Goal: Information Seeking & Learning: Understand process/instructions

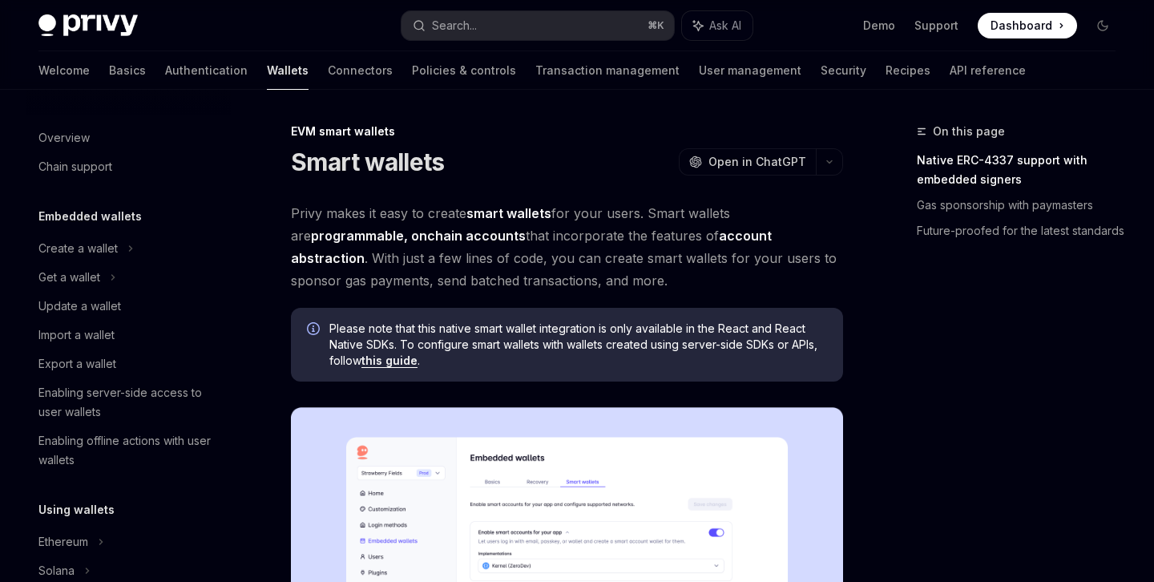
scroll to position [350, 0]
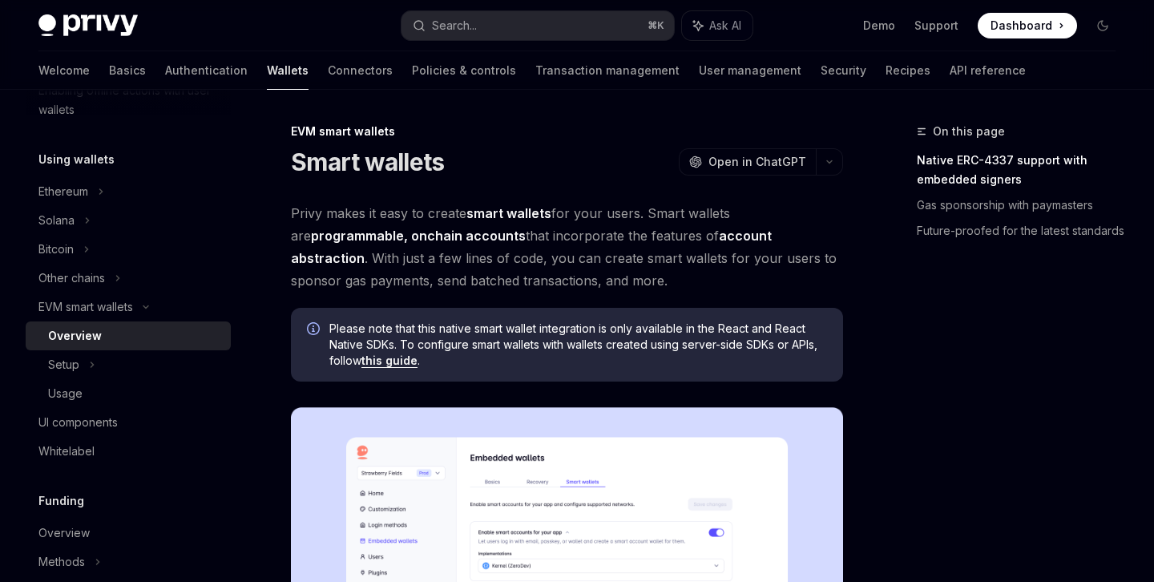
type textarea "*"
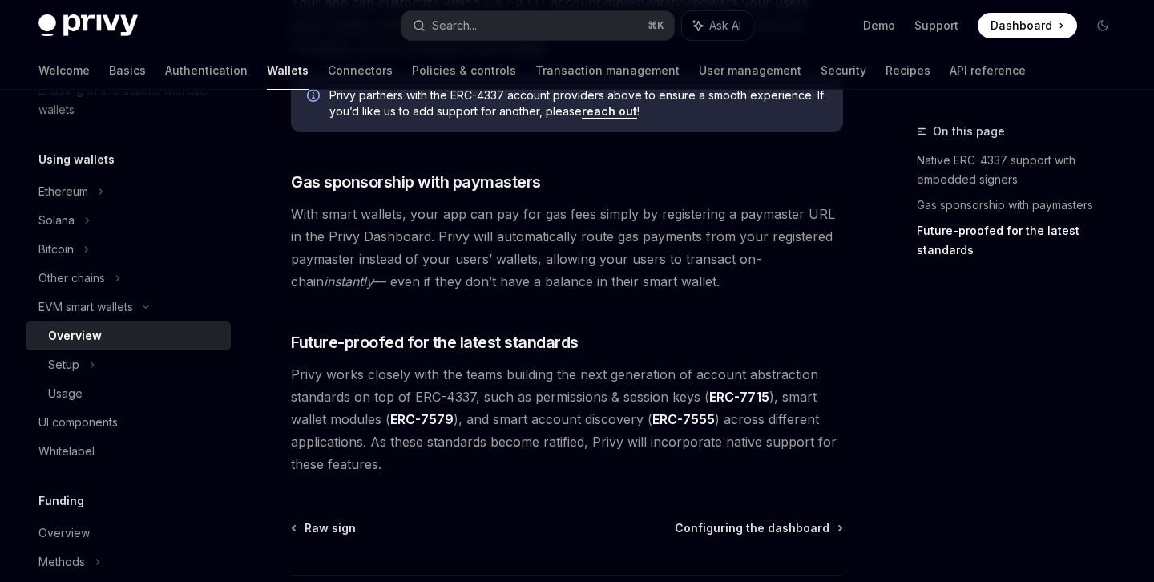
scroll to position [1255, 0]
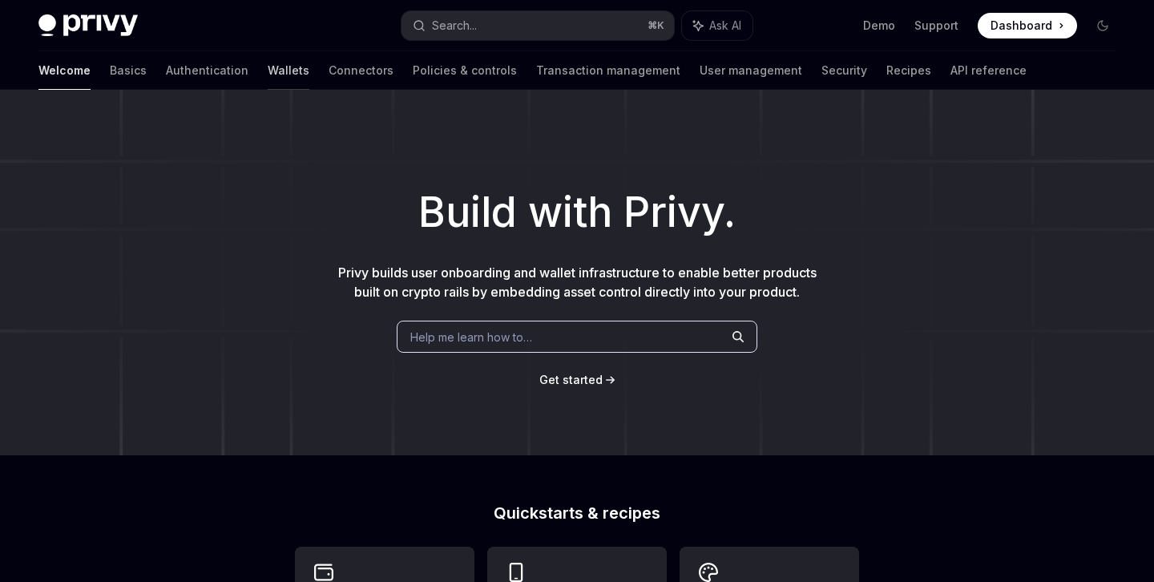
click at [268, 67] on link "Wallets" at bounding box center [289, 70] width 42 height 38
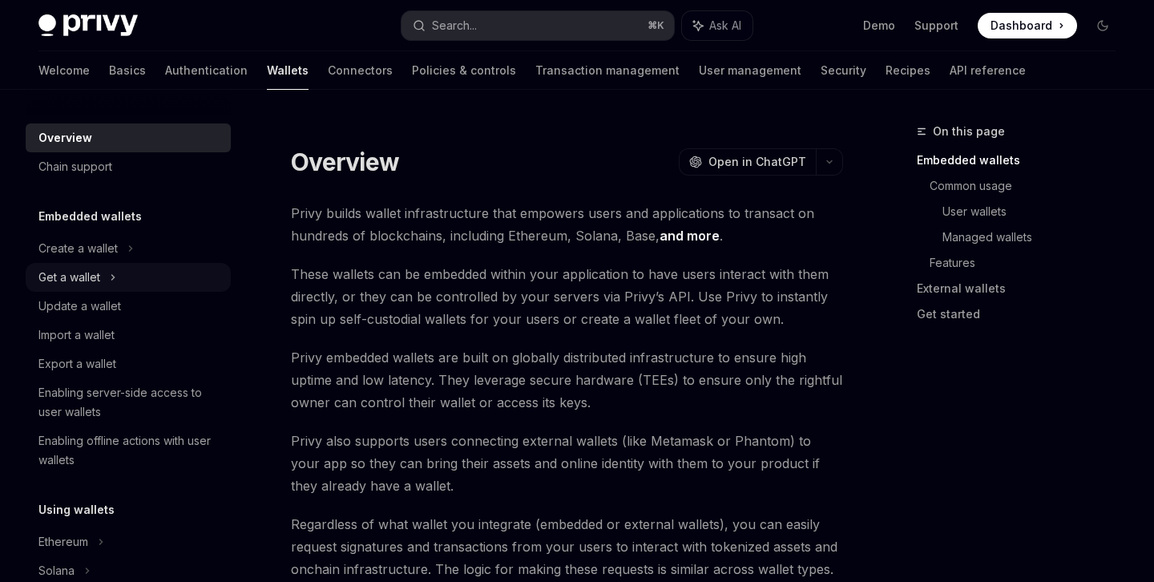
click at [112, 275] on icon at bounding box center [113, 277] width 2 height 5
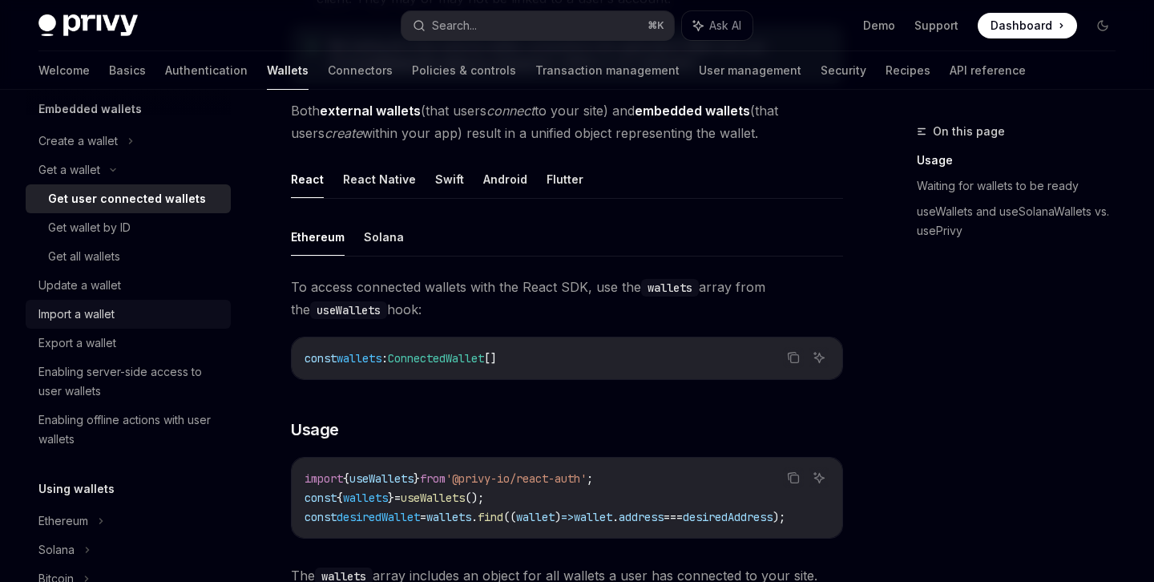
scroll to position [109, 0]
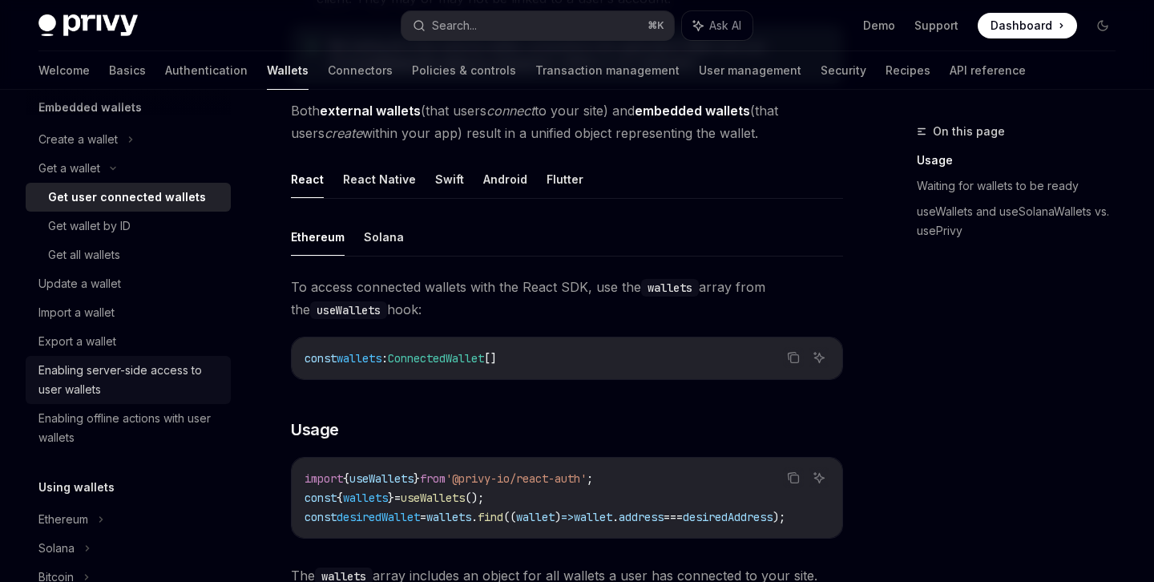
click at [154, 381] on div "Enabling server-side access to user wallets" at bounding box center [129, 380] width 183 height 38
type textarea "*"
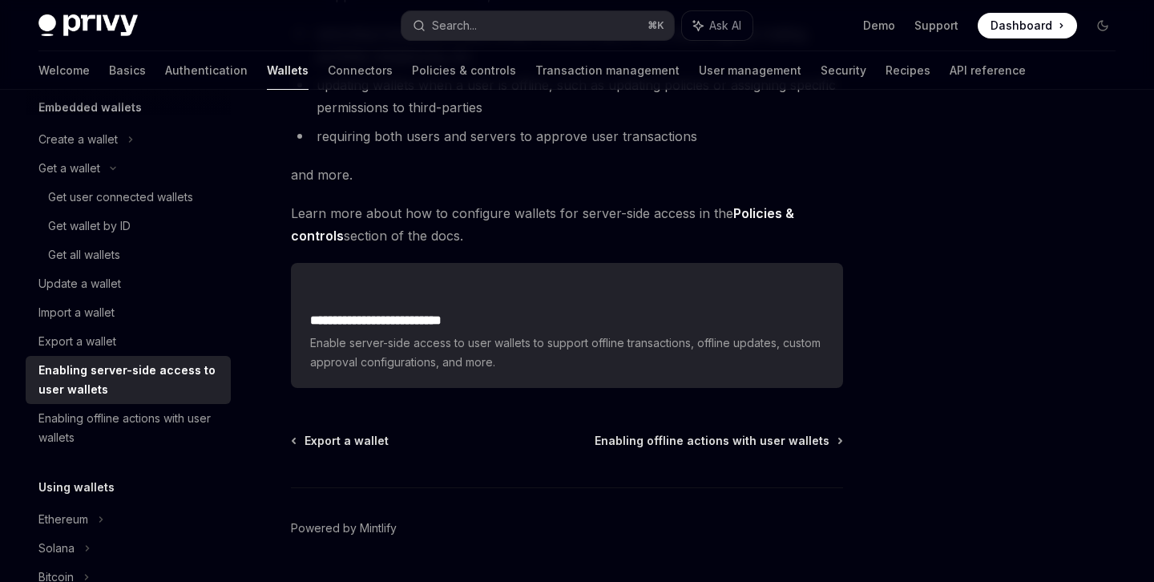
scroll to position [340, 0]
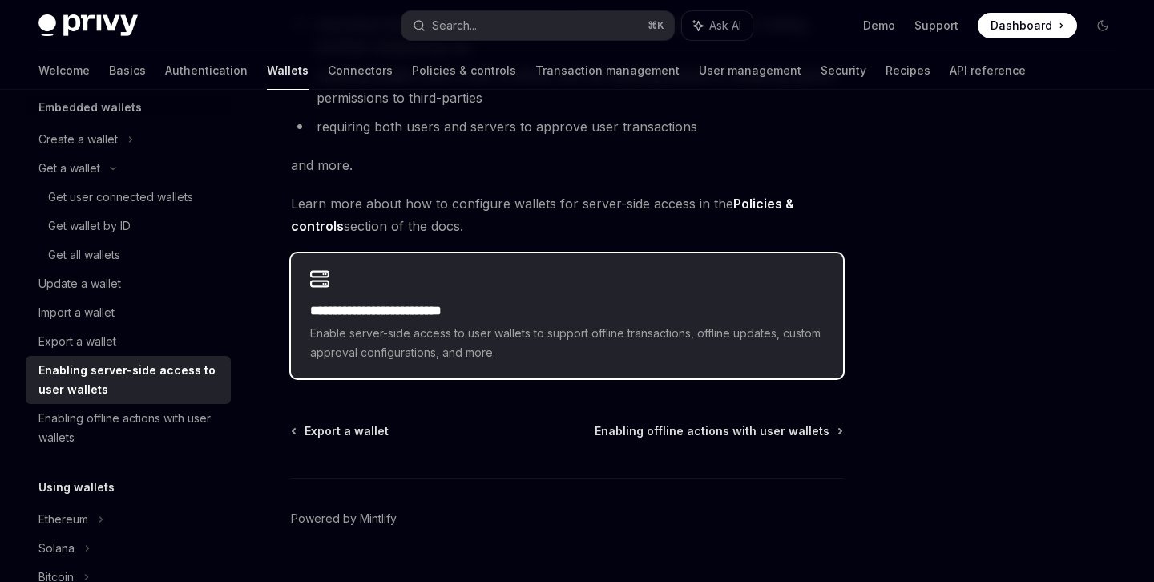
click at [425, 285] on div "**********" at bounding box center [567, 315] width 552 height 125
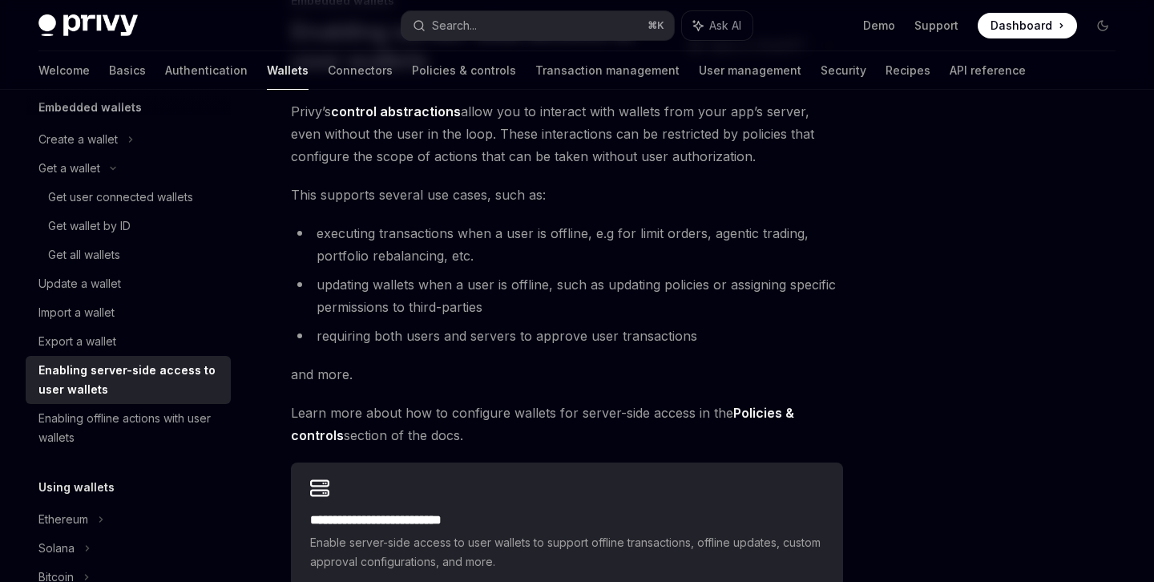
scroll to position [132, 0]
click at [755, 412] on strong "Policies & controls" at bounding box center [542, 422] width 503 height 38
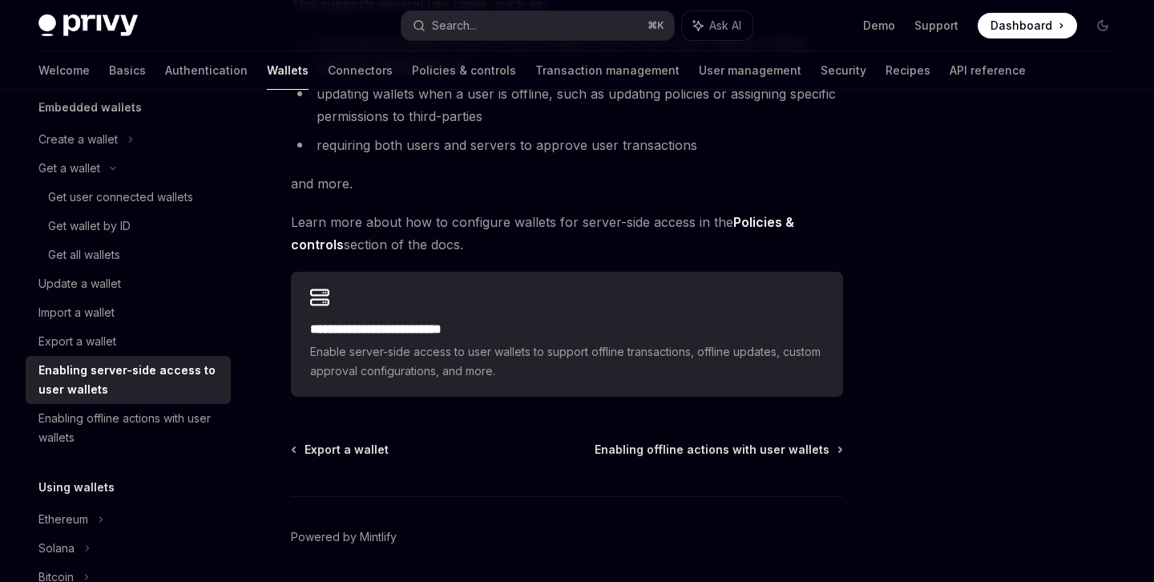
scroll to position [326, 0]
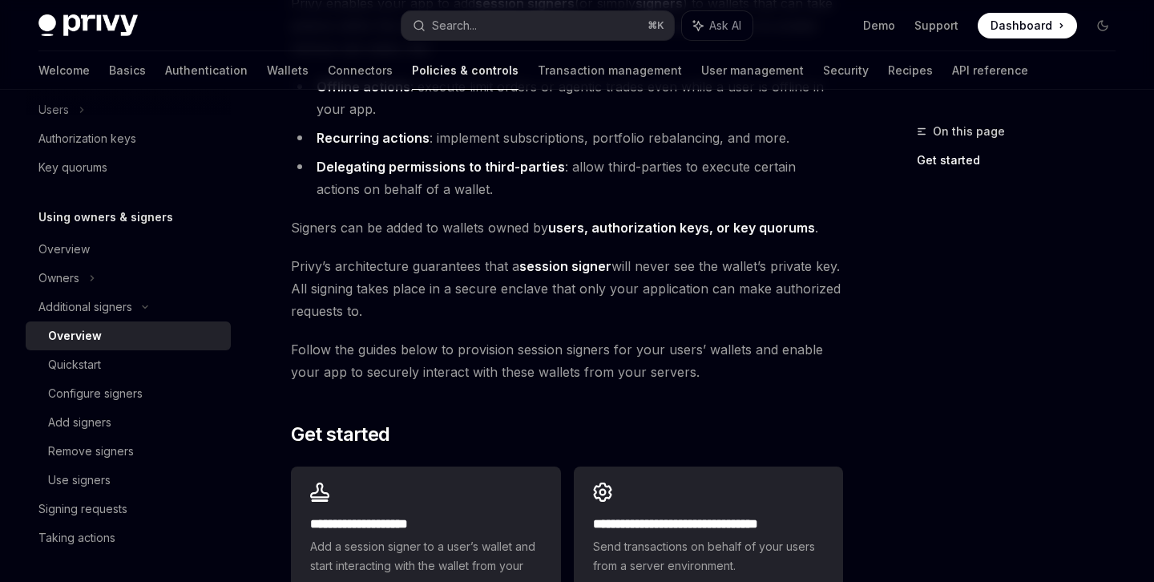
scroll to position [230, 0]
